Goal: Task Accomplishment & Management: Manage account settings

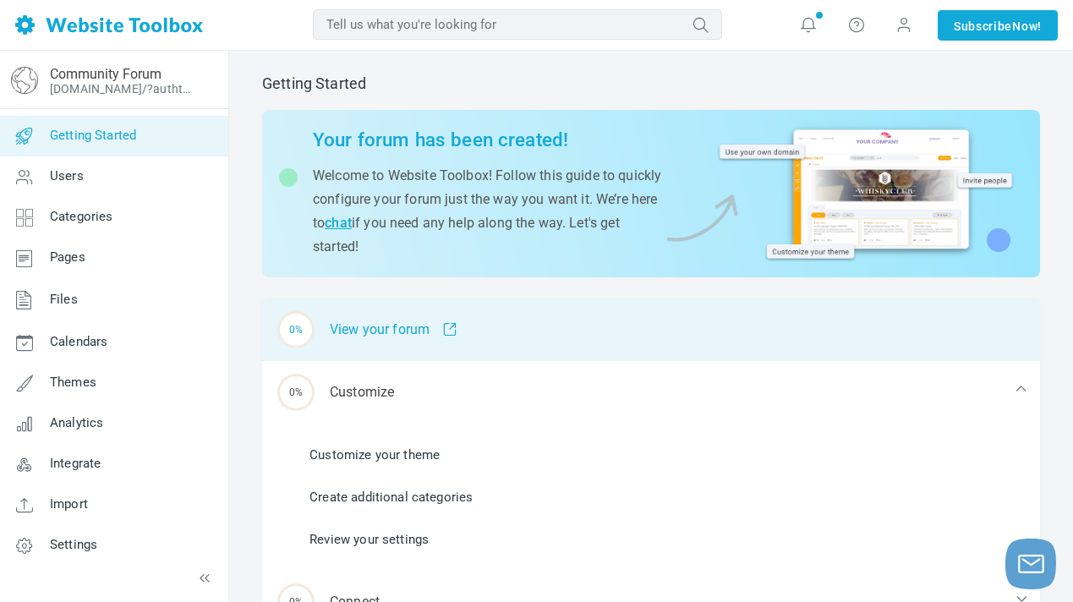
scroll to position [30, 0]
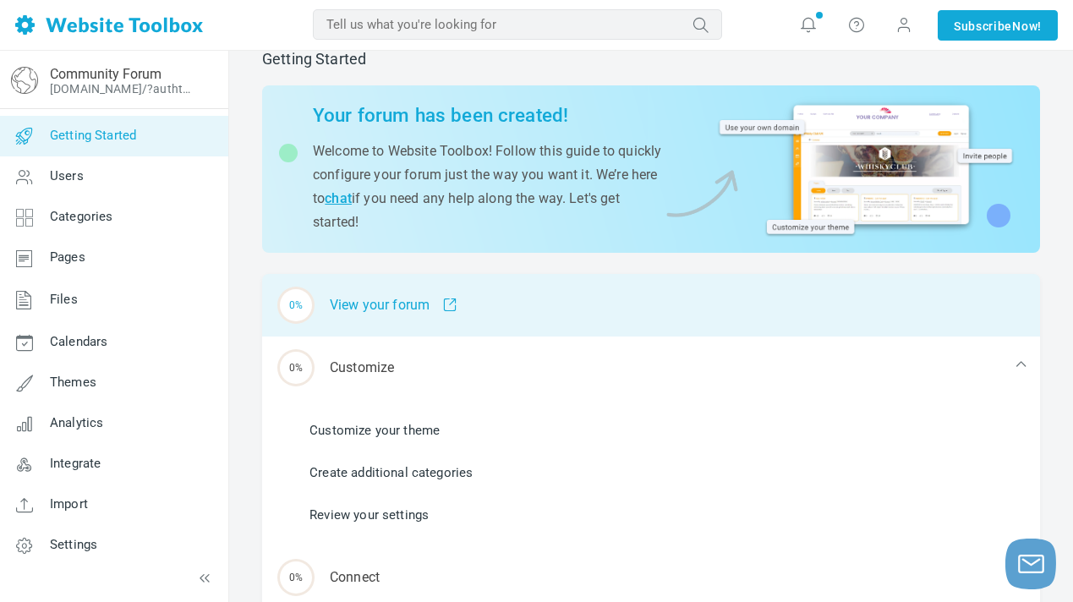
click at [511, 329] on div "0% View your forum" at bounding box center [651, 305] width 778 height 63
click at [499, 321] on div "100% View your forum" at bounding box center [651, 305] width 778 height 63
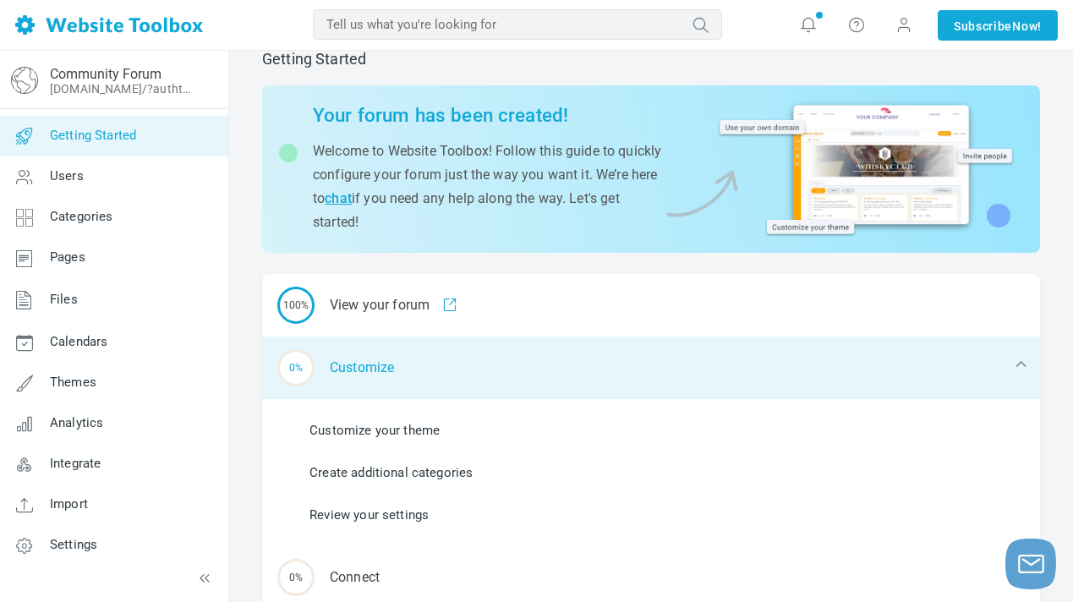
click at [708, 361] on div "0% Customize" at bounding box center [651, 367] width 778 height 63
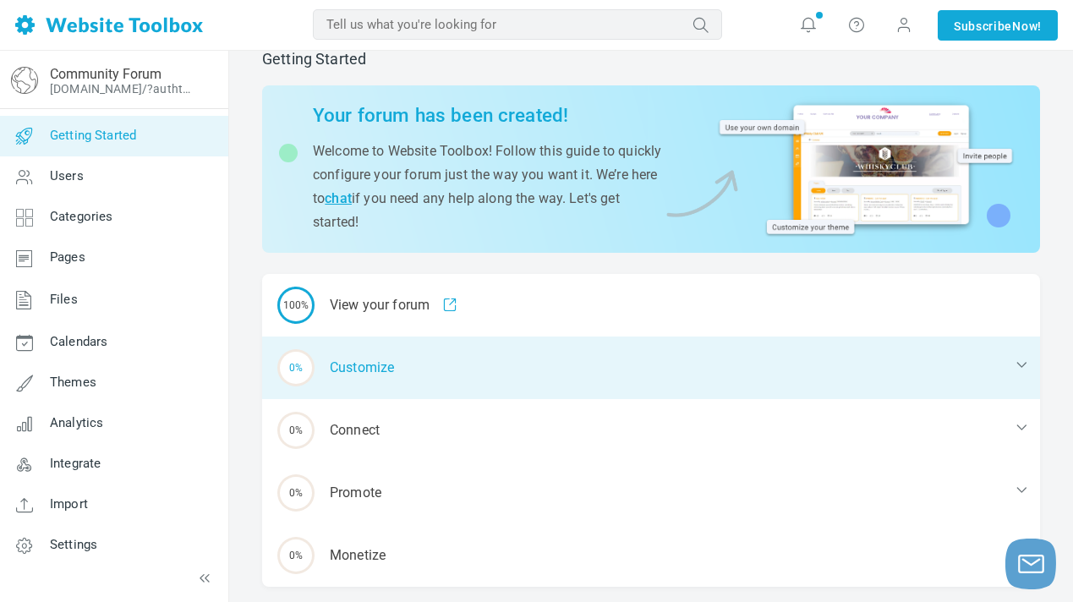
scroll to position [87, 0]
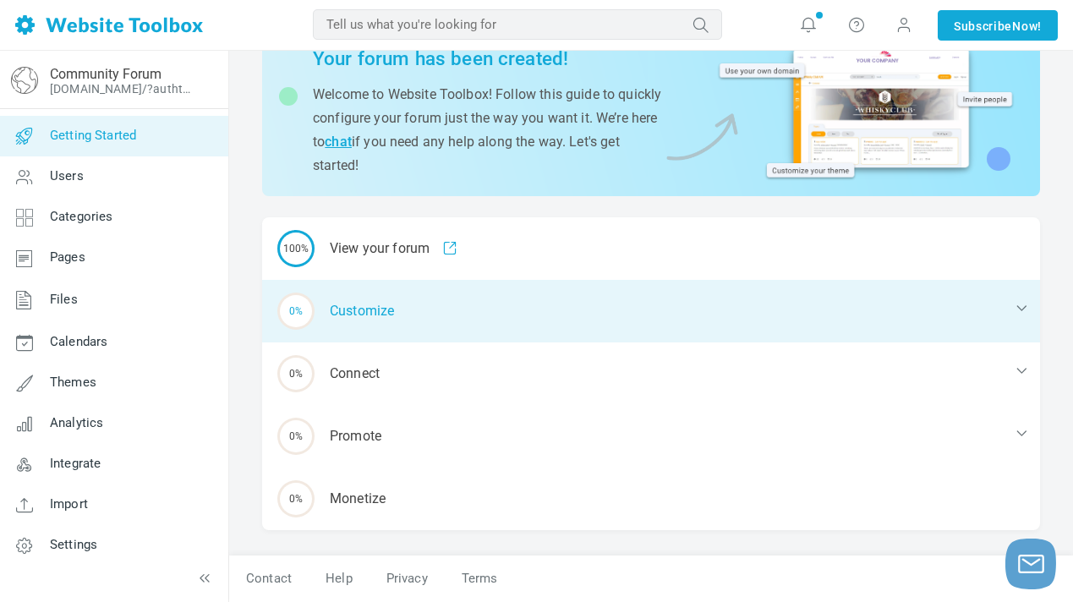
click at [1007, 314] on div "0% Customize" at bounding box center [651, 311] width 778 height 63
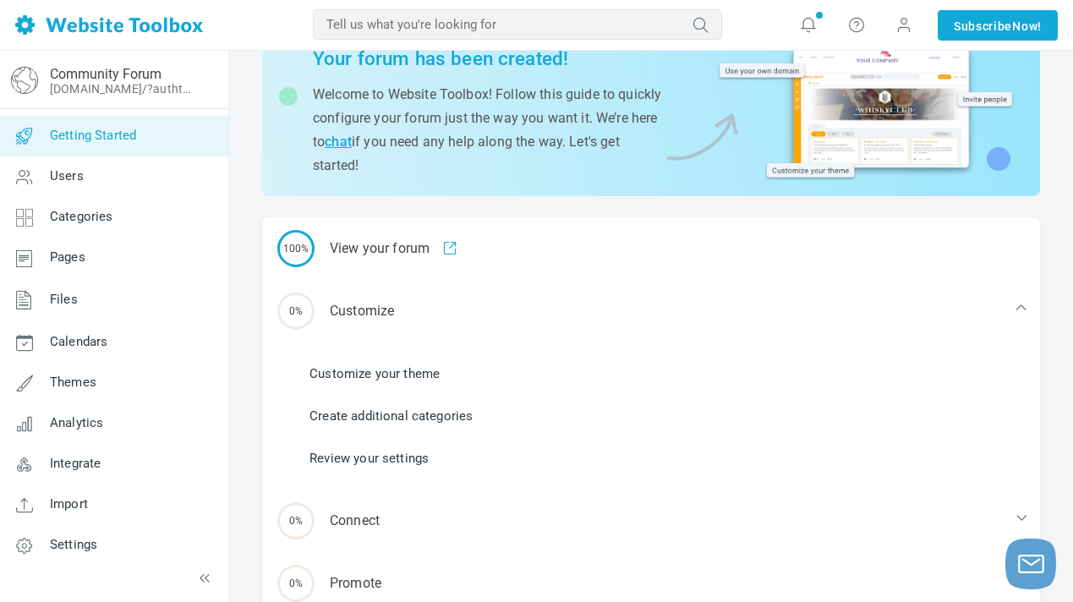
click at [401, 374] on link "Customize your theme" at bounding box center [374, 373] width 130 height 19
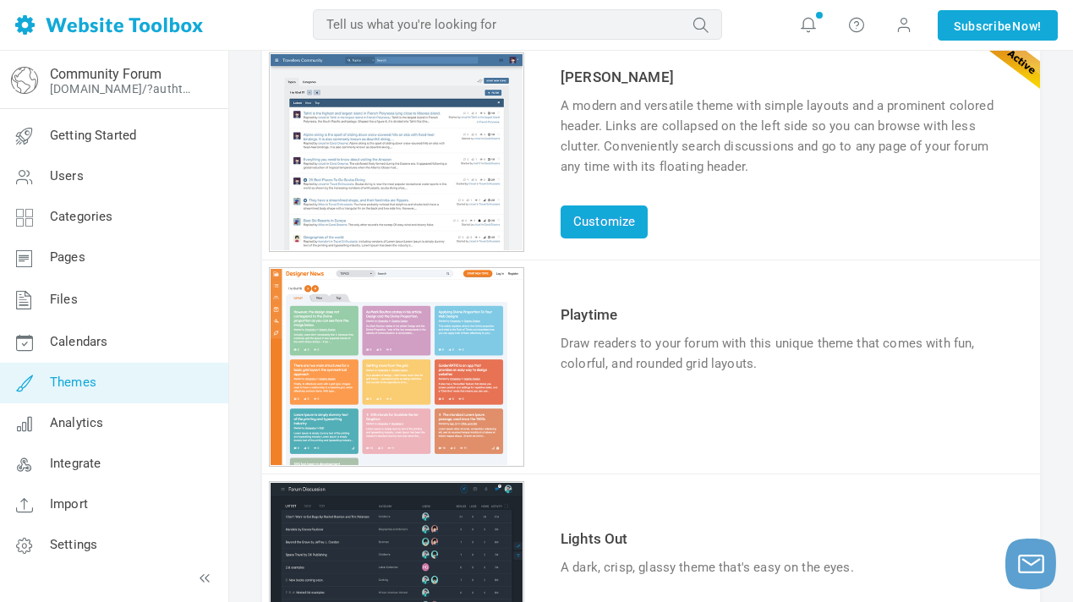
scroll to position [128, 0]
